Goal: Find specific page/section: Find specific page/section

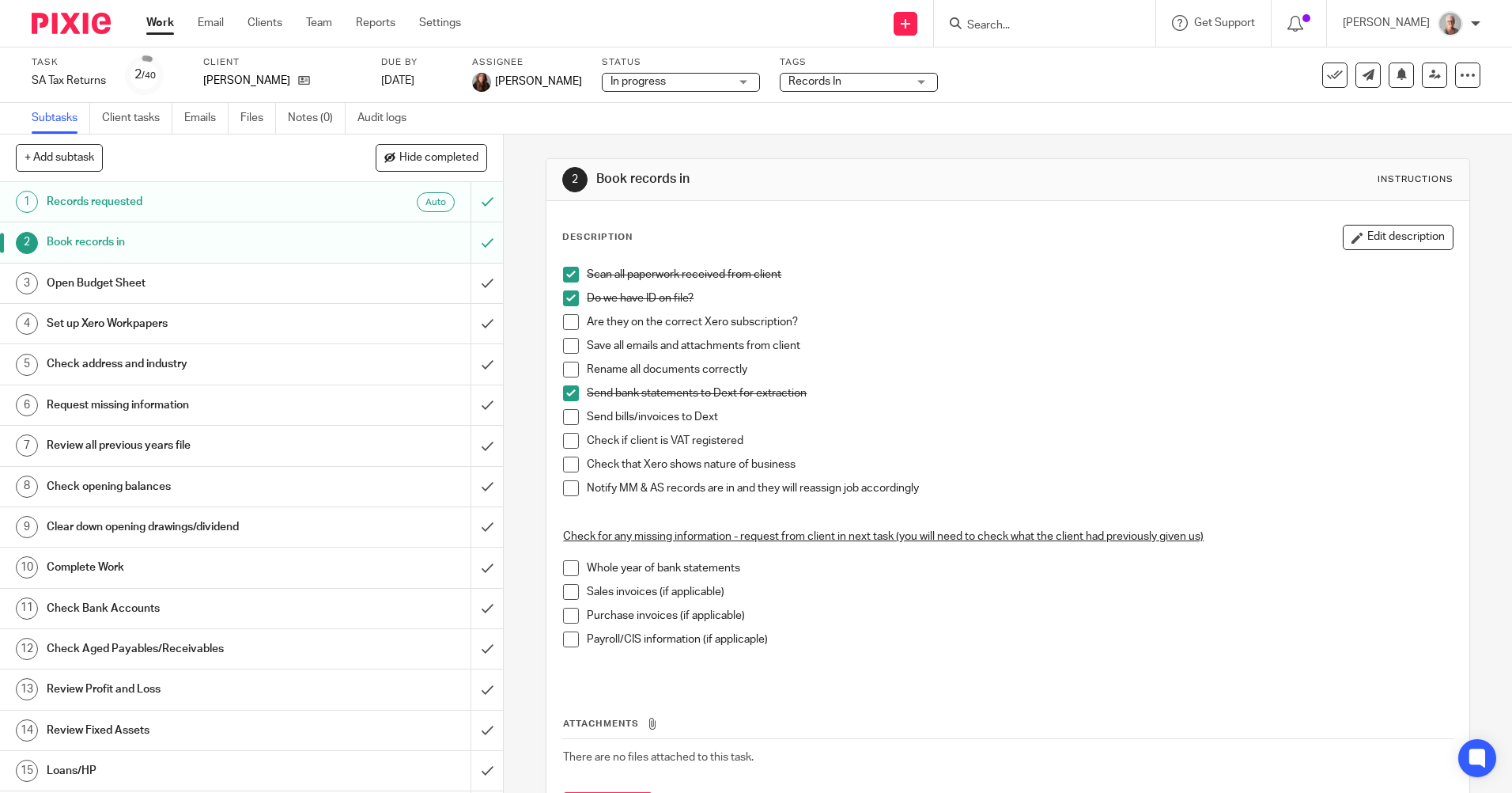
click at [1002, 23] on div at bounding box center [1042, 23] width 184 height 20
click at [1011, 20] on input "Search" at bounding box center [1036, 26] width 142 height 14
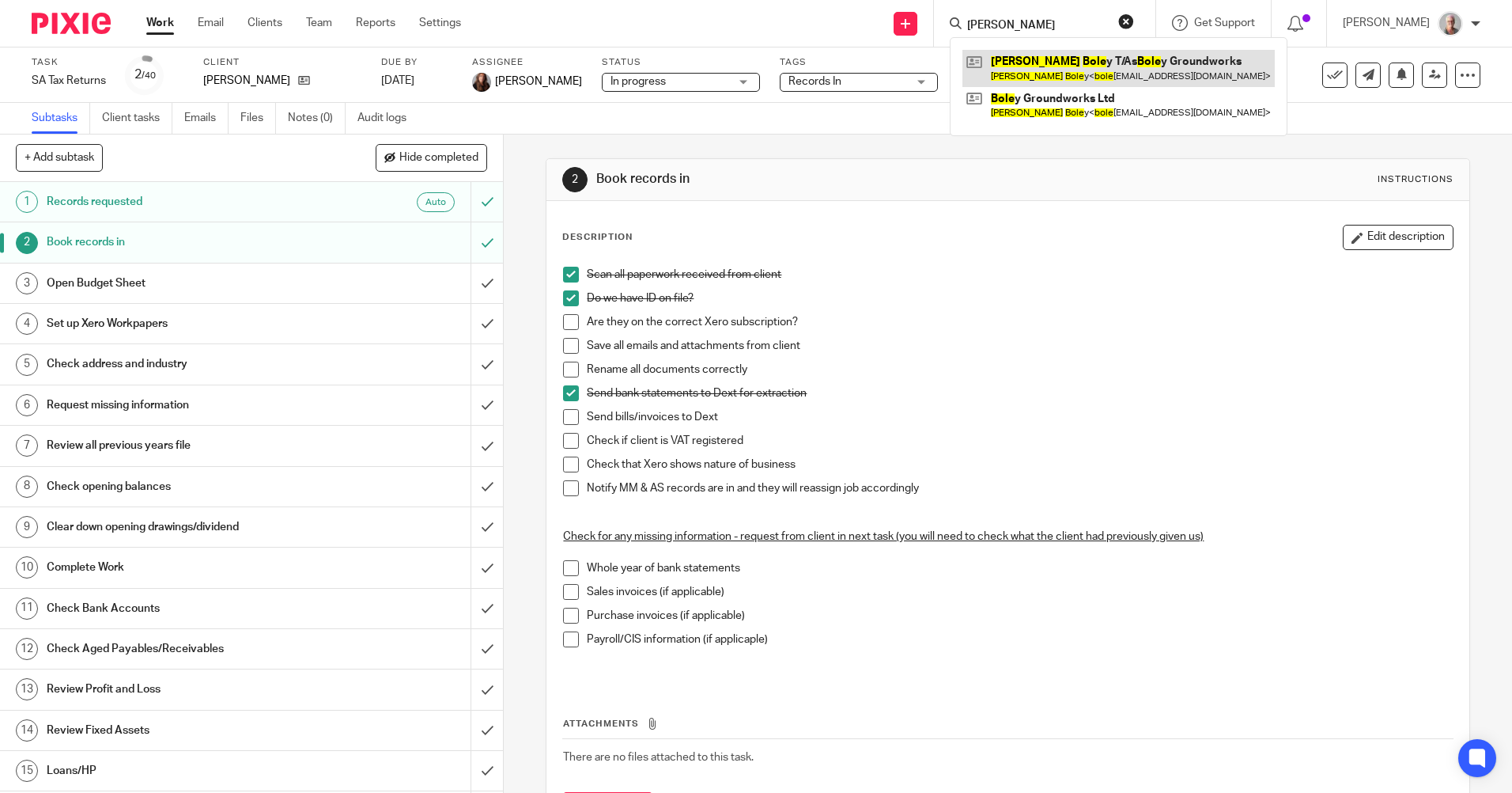
type input "jamie boyle"
click at [1080, 73] on link at bounding box center [1118, 68] width 312 height 37
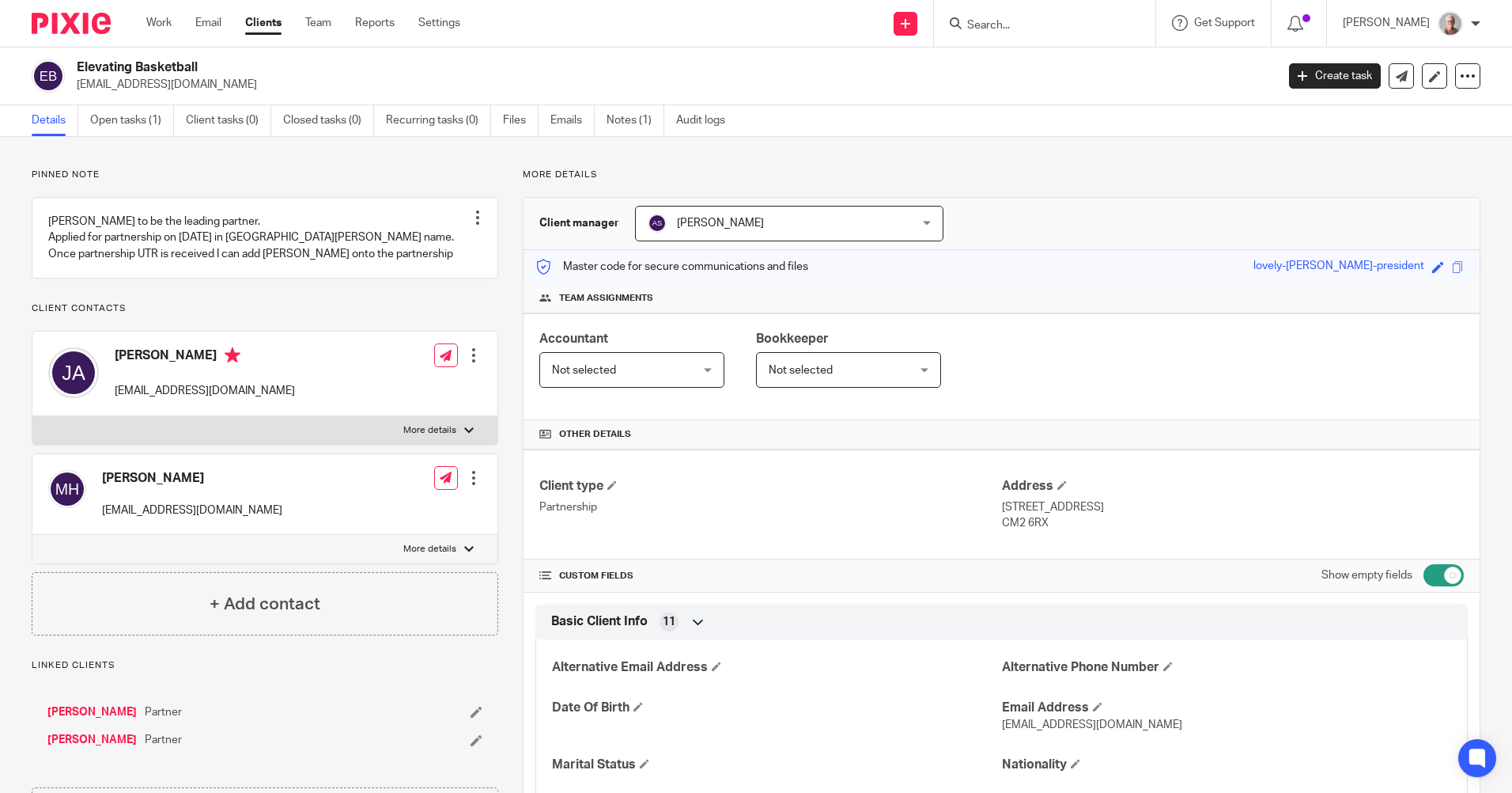
click at [1028, 28] on input "Search" at bounding box center [1036, 26] width 142 height 14
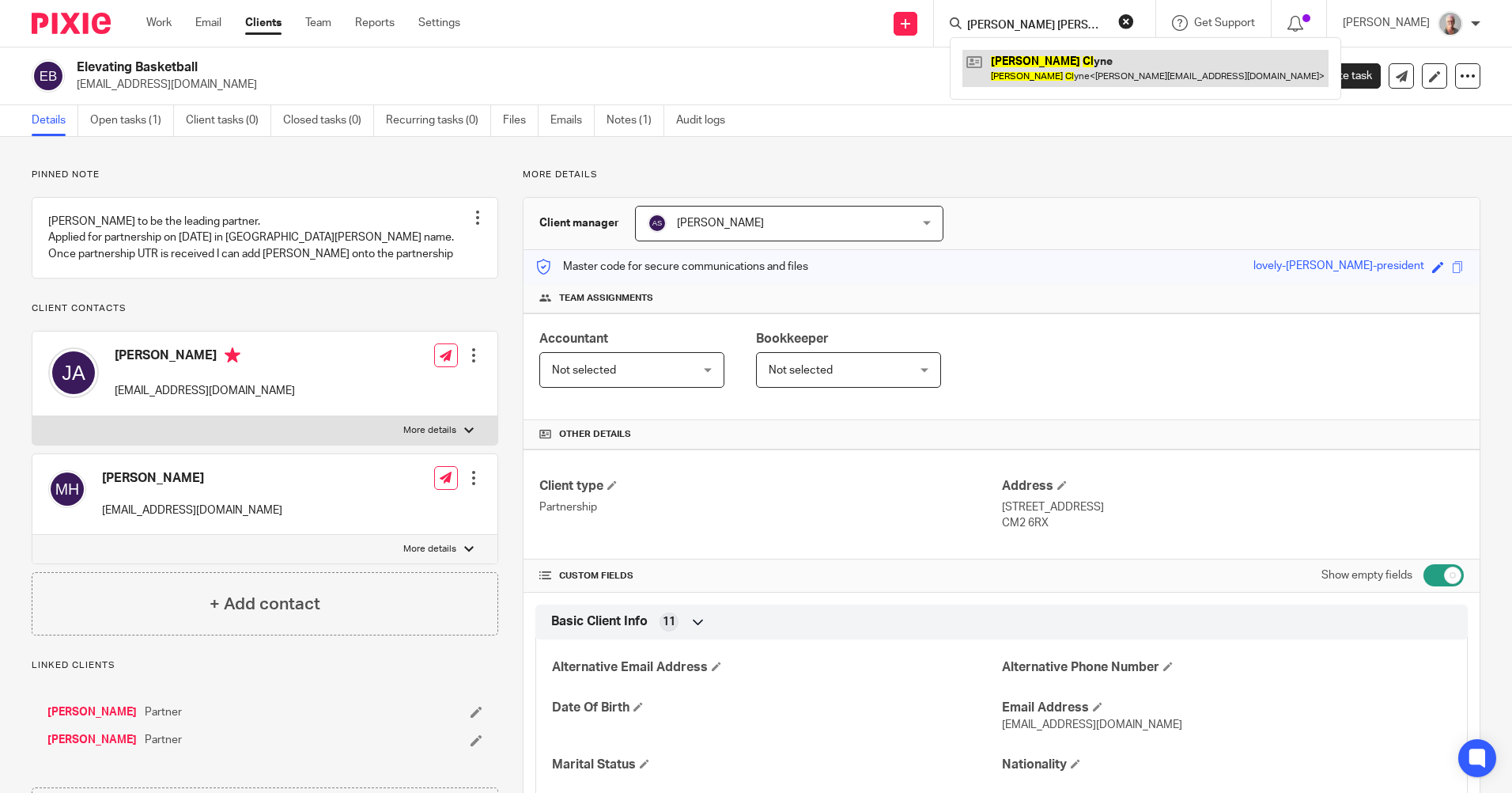
type input "[PERSON_NAME] [PERSON_NAME]"
click at [1062, 72] on link at bounding box center [1145, 68] width 366 height 37
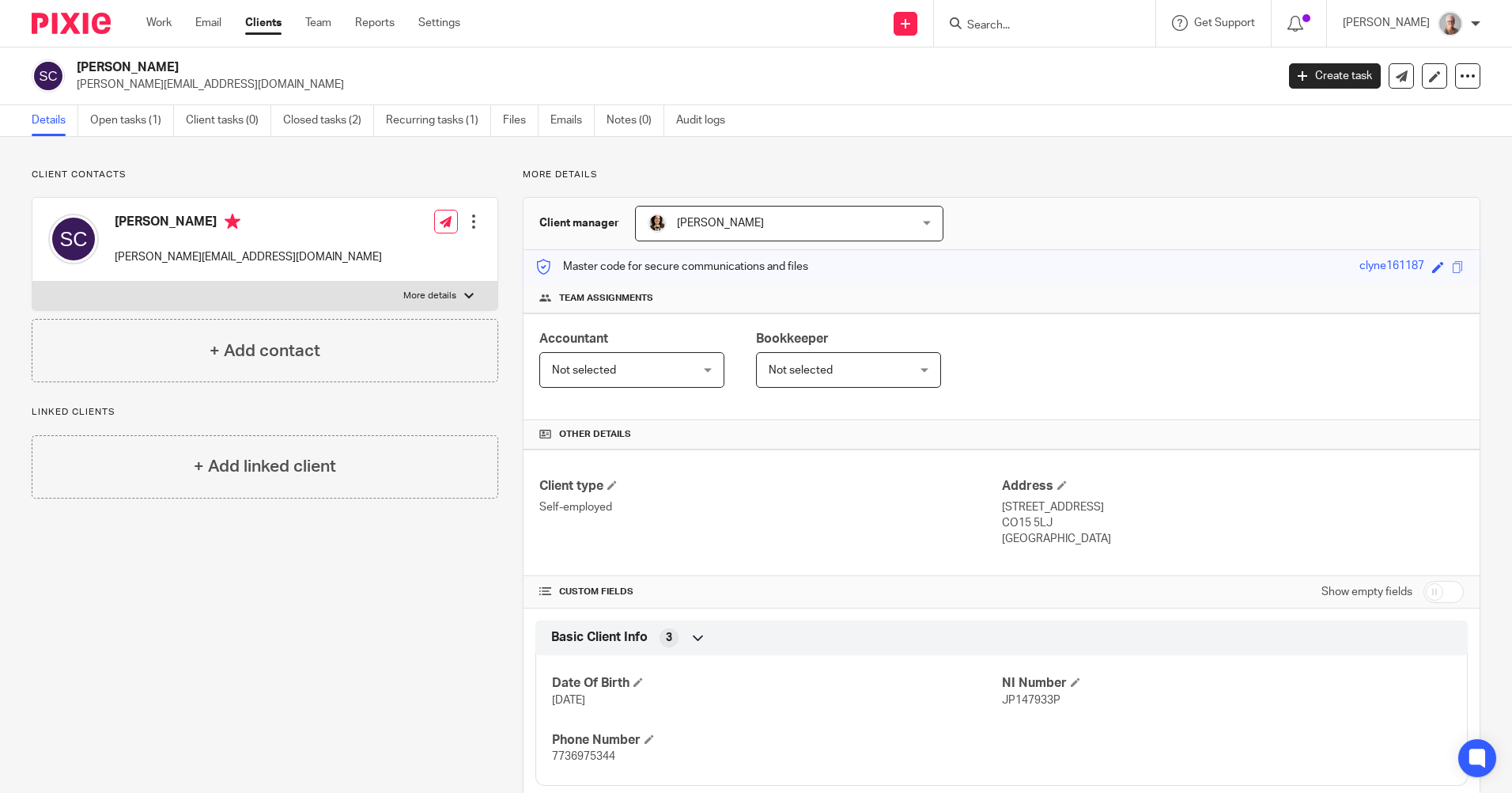
click at [1045, 26] on input "Search" at bounding box center [1036, 26] width 142 height 14
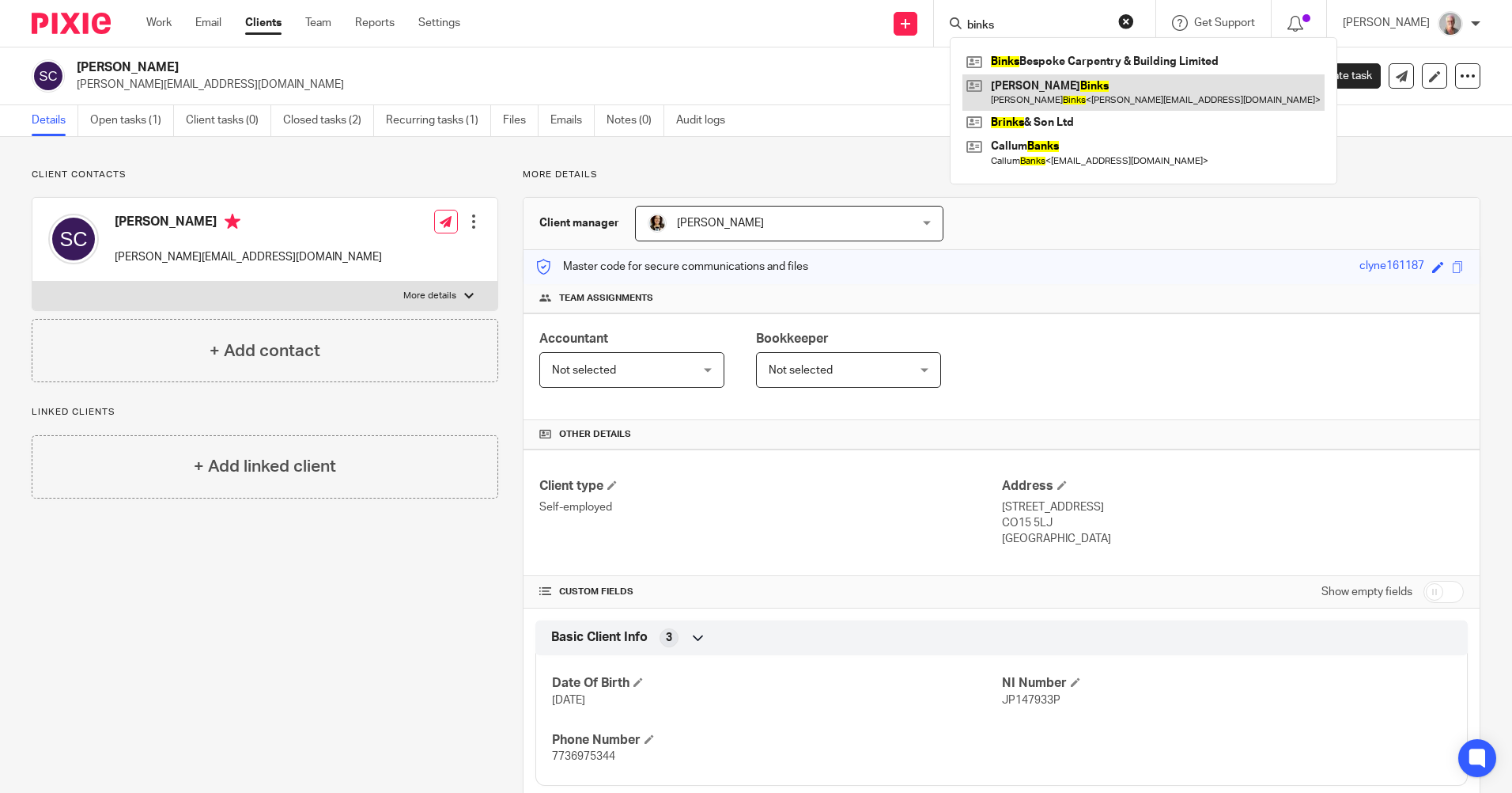
type input "binks"
click at [1079, 91] on link at bounding box center [1143, 92] width 362 height 37
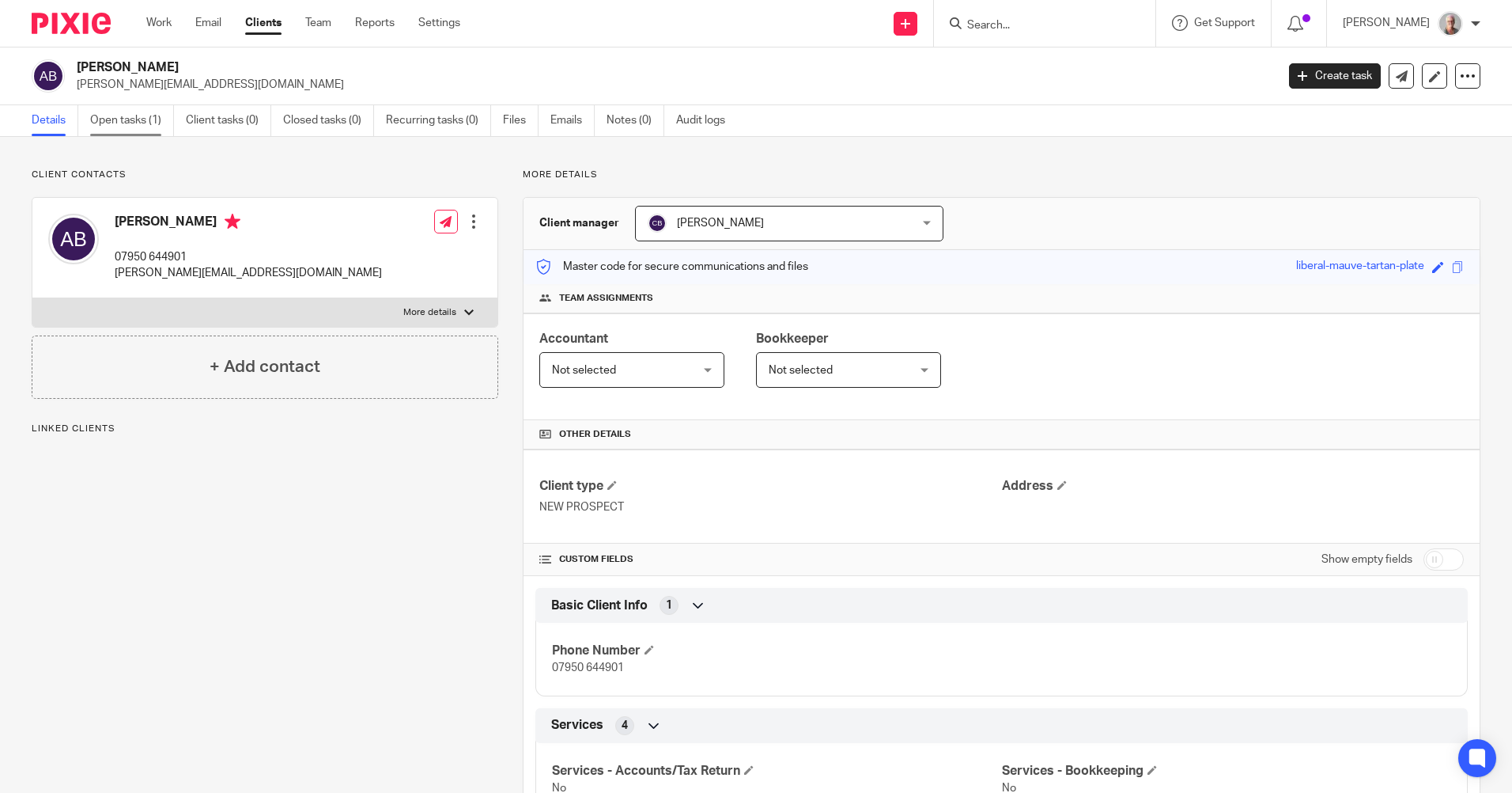
click at [112, 121] on link "Open tasks (1)" at bounding box center [132, 121] width 83 height 31
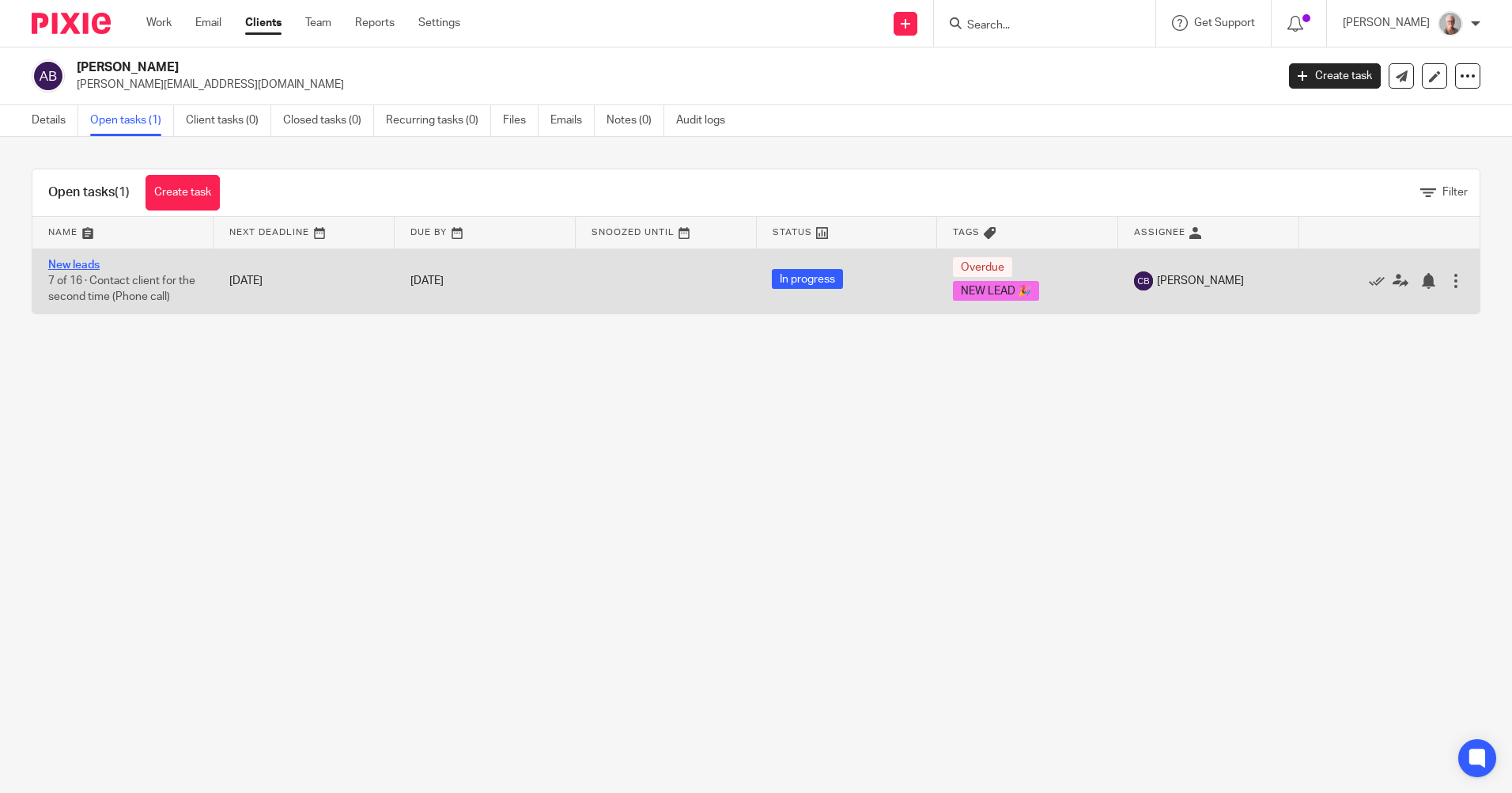
click at [73, 264] on link "New leads" at bounding box center [74, 265] width 51 height 11
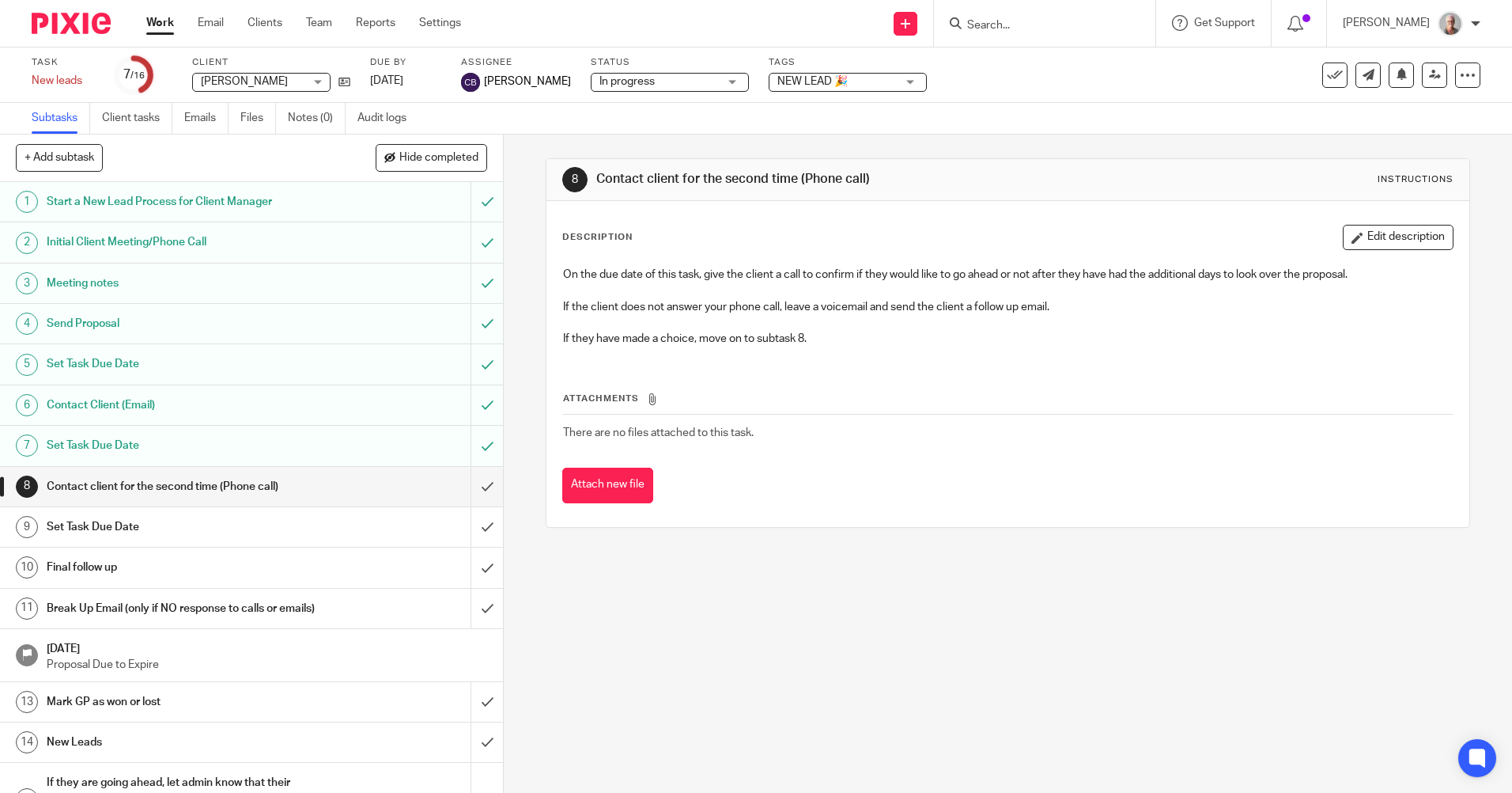
click at [1018, 22] on input "Search" at bounding box center [1036, 26] width 142 height 14
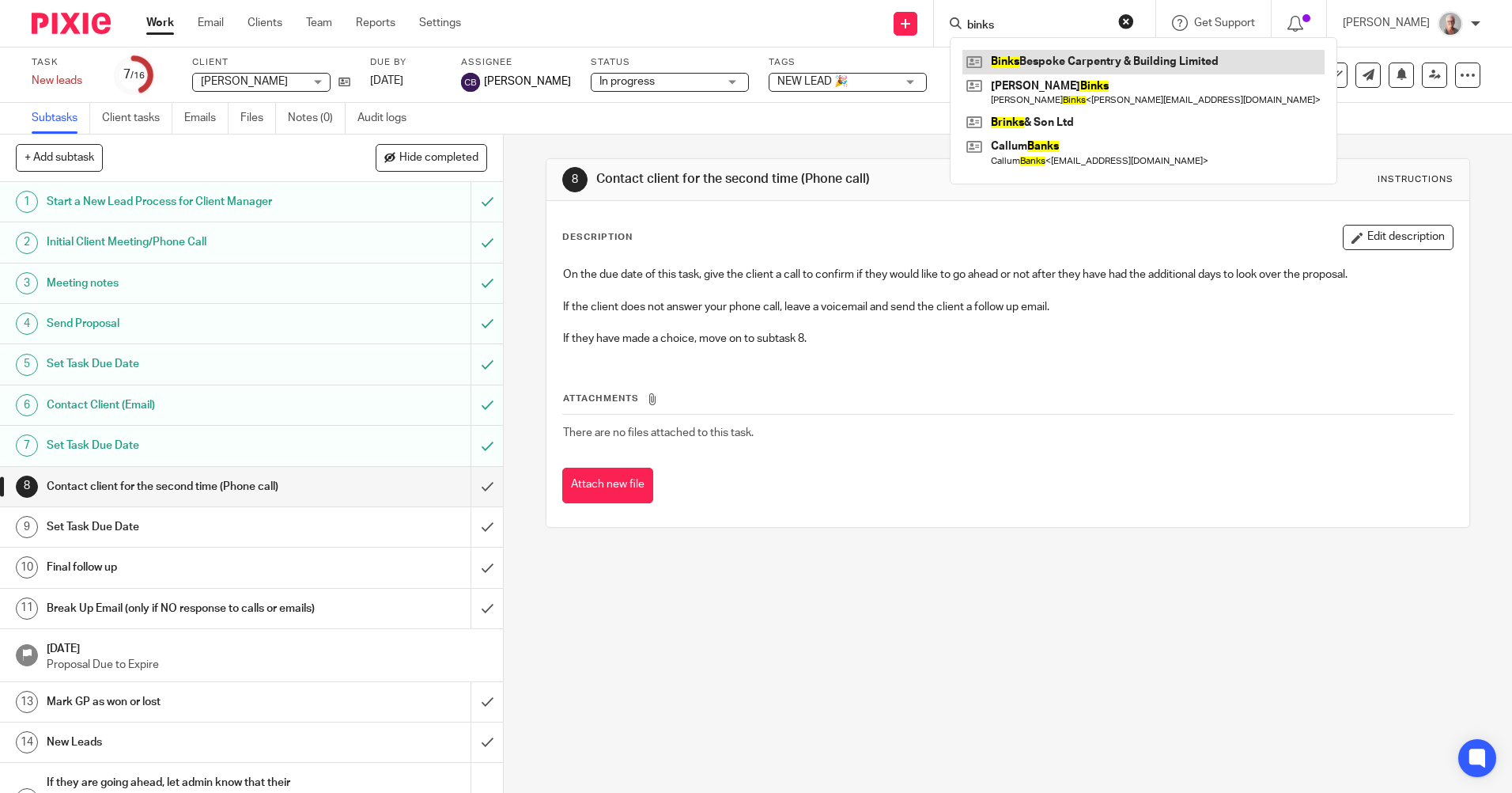
type input "binks"
click at [1043, 57] on link at bounding box center [1143, 62] width 362 height 24
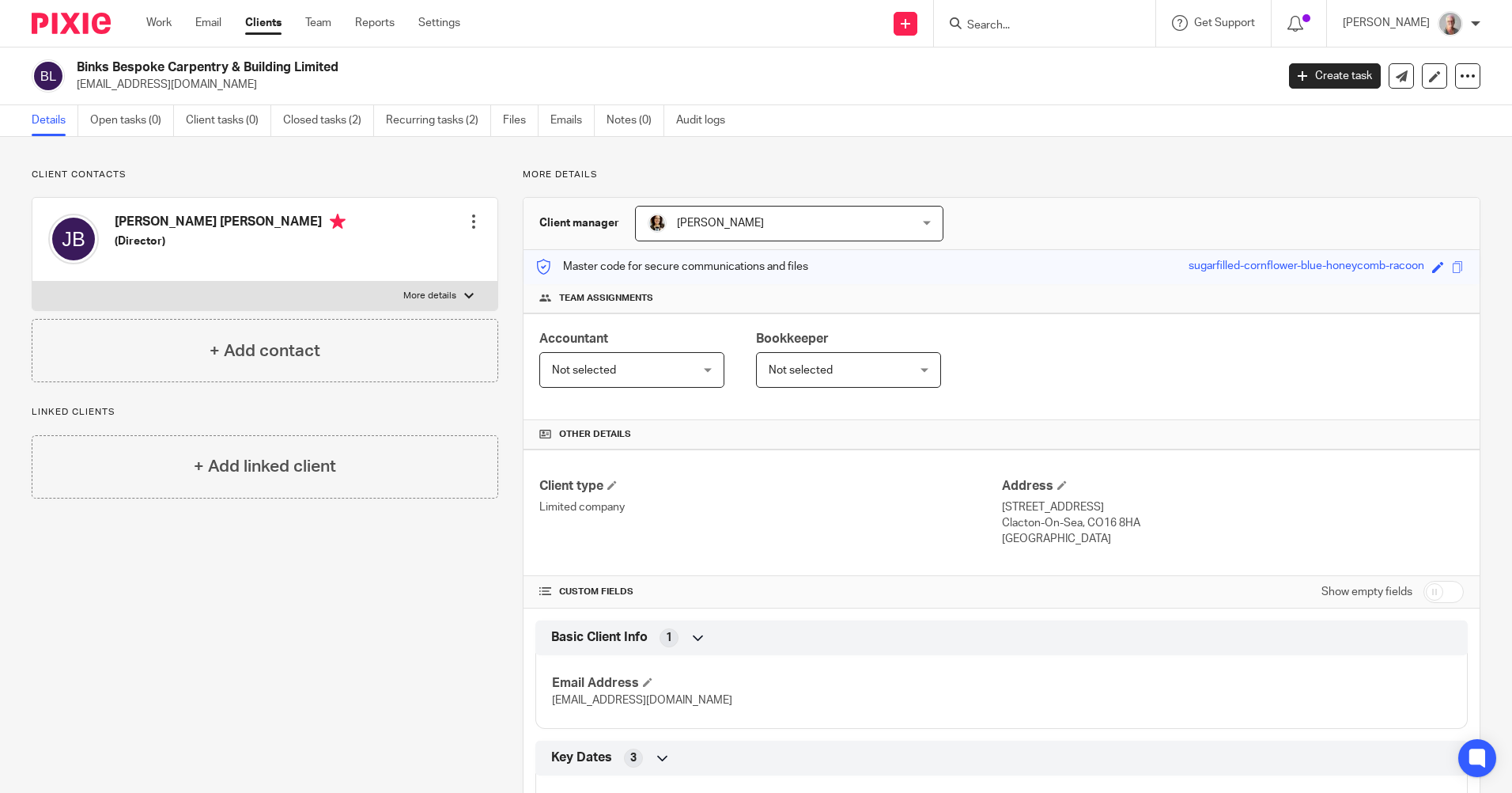
click at [1028, 26] on input "Search" at bounding box center [1036, 26] width 142 height 14
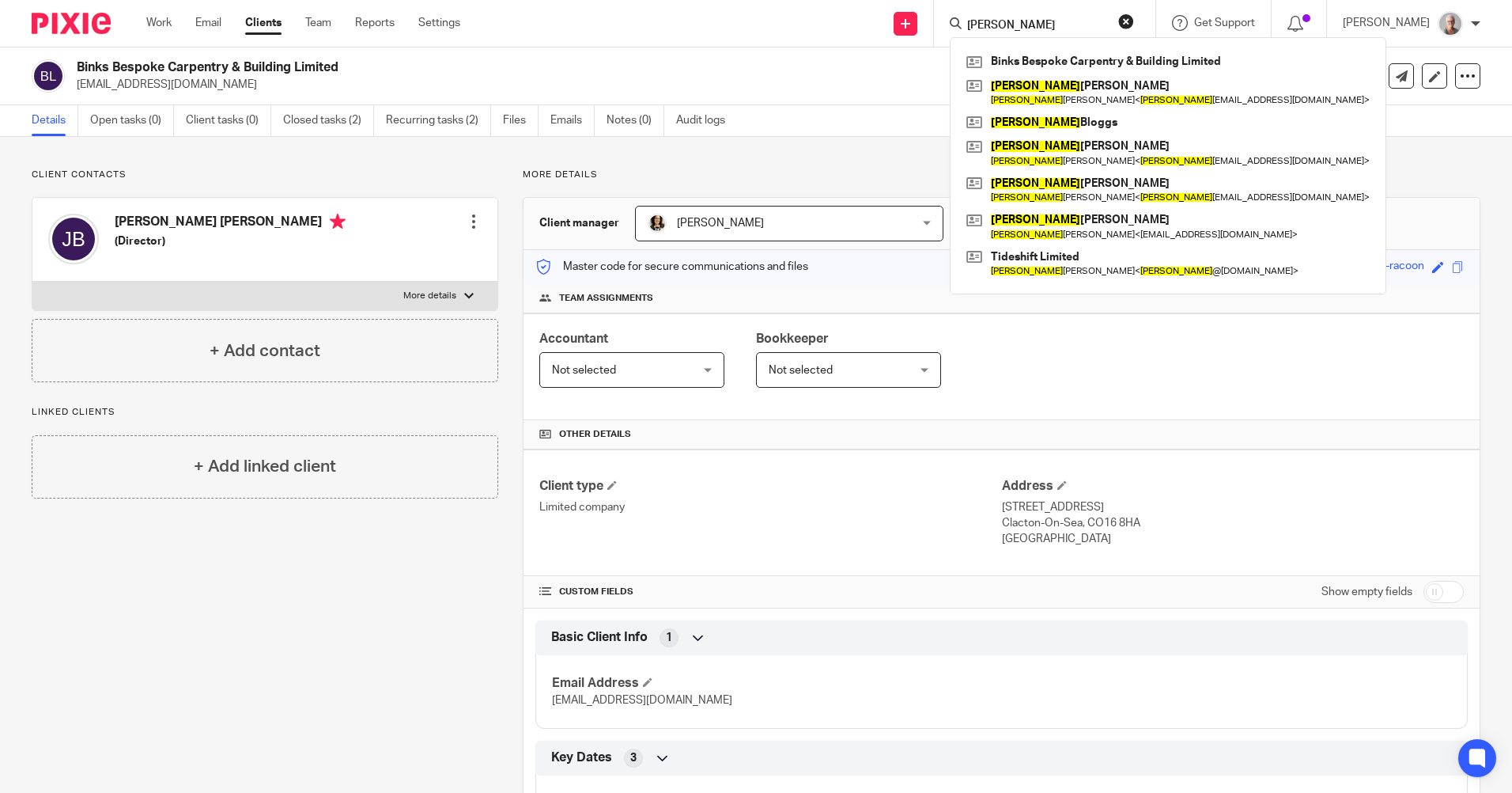
type input "[PERSON_NAME]"
click at [160, 219] on h4 "[PERSON_NAME] [PERSON_NAME]" at bounding box center [230, 223] width 231 height 20
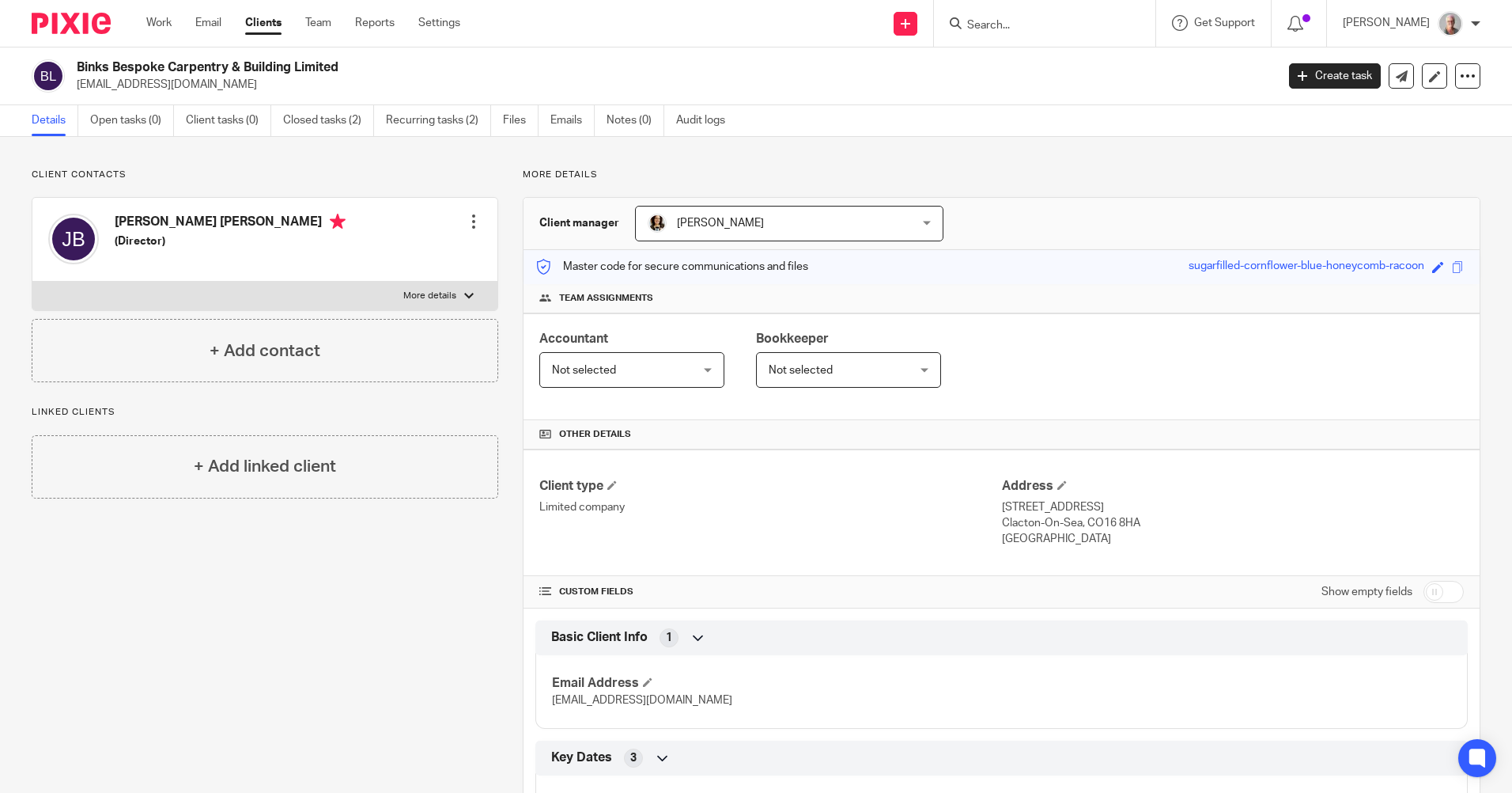
click at [1068, 26] on input "Search" at bounding box center [1036, 26] width 142 height 14
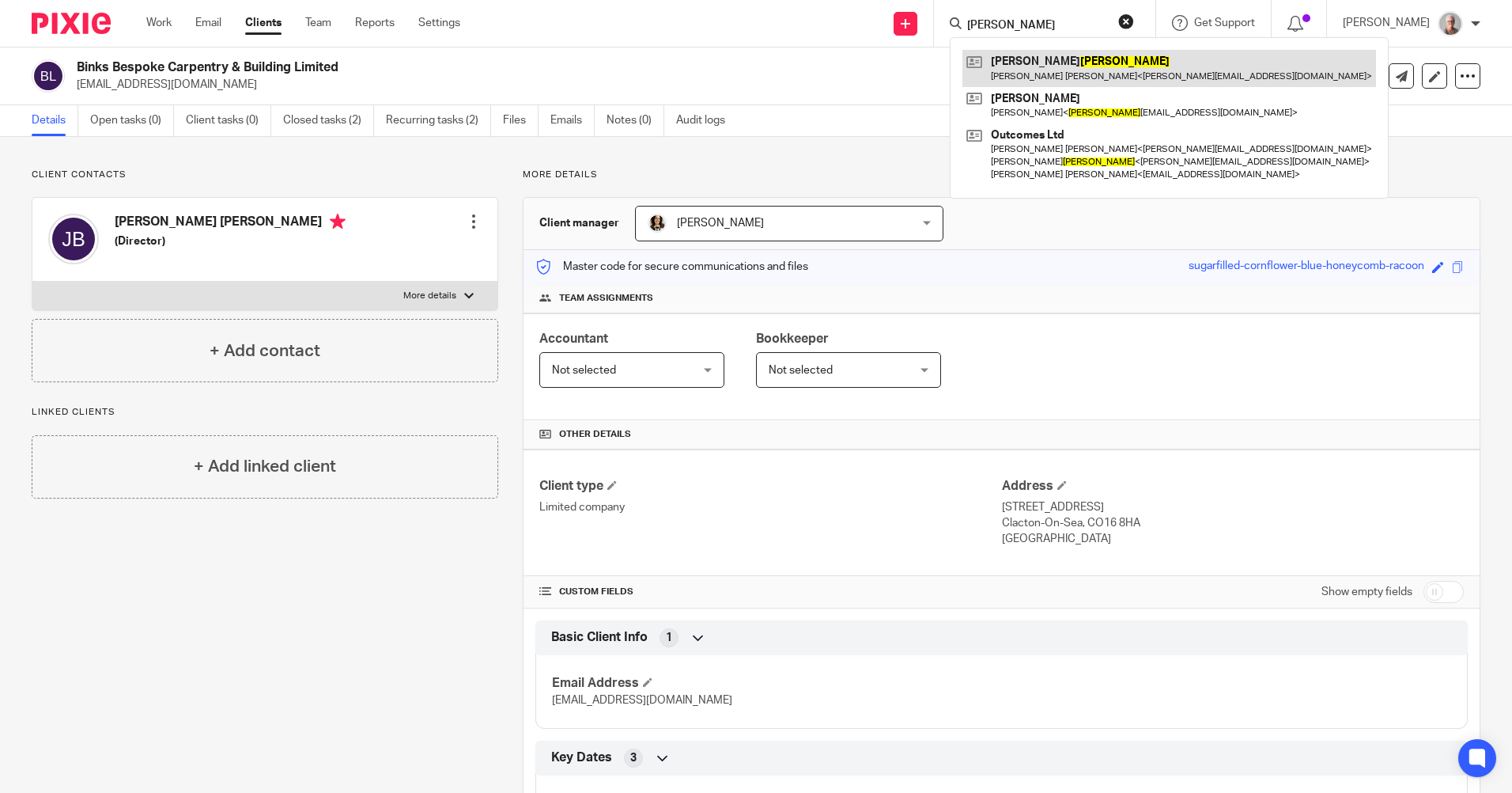
type input "[PERSON_NAME]"
click at [1086, 61] on link at bounding box center [1169, 68] width 414 height 37
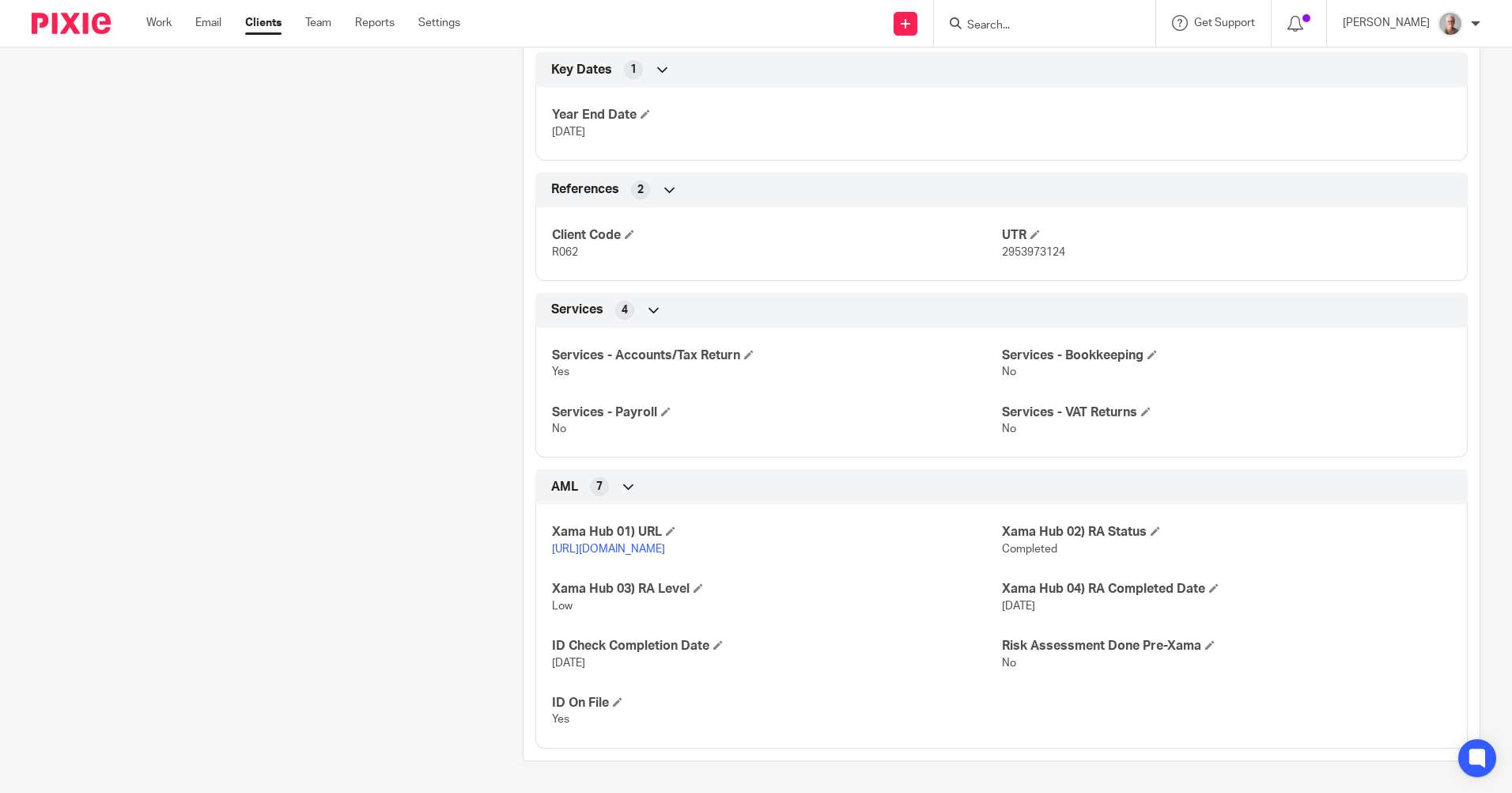
scroll to position [744, 0]
